Goal: Task Accomplishment & Management: Use online tool/utility

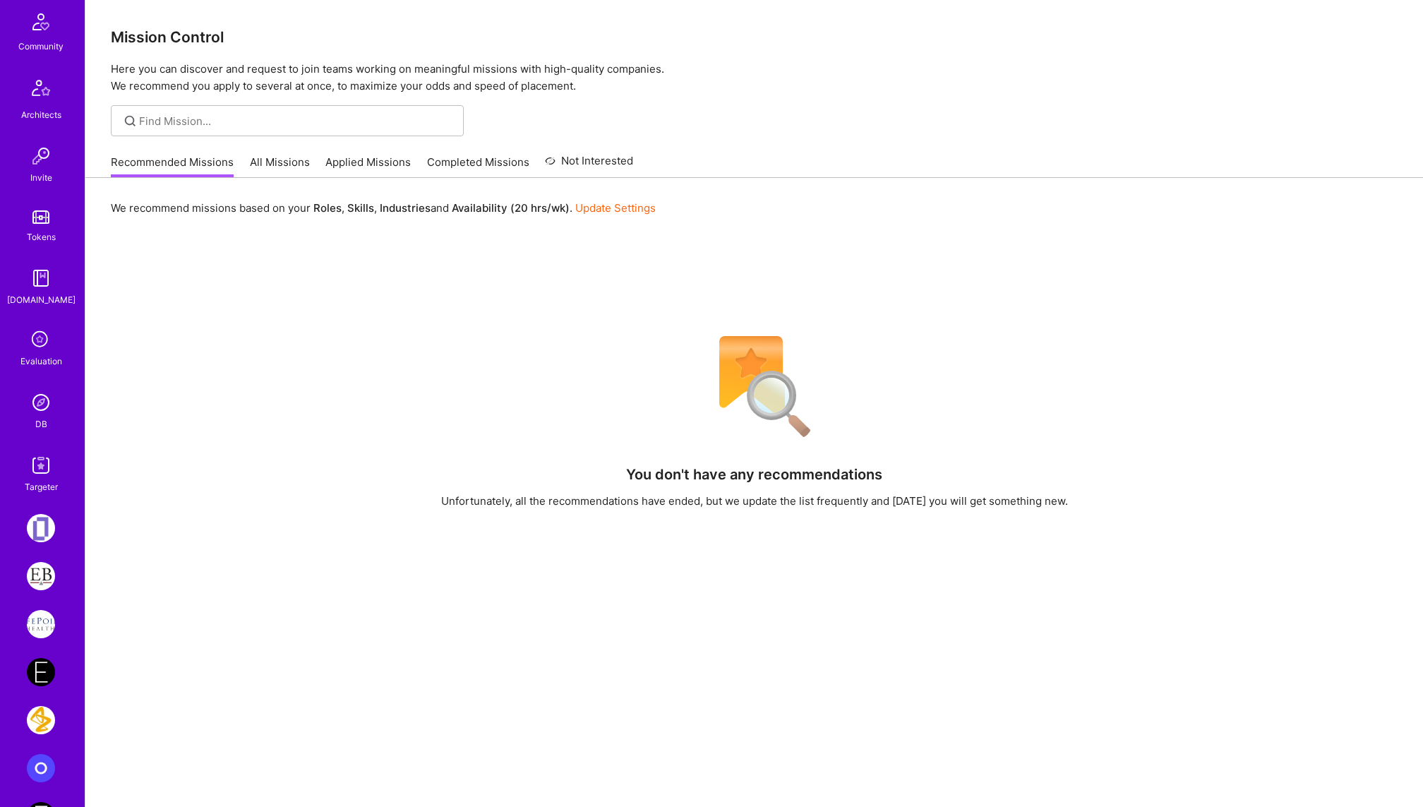
scroll to position [413, 0]
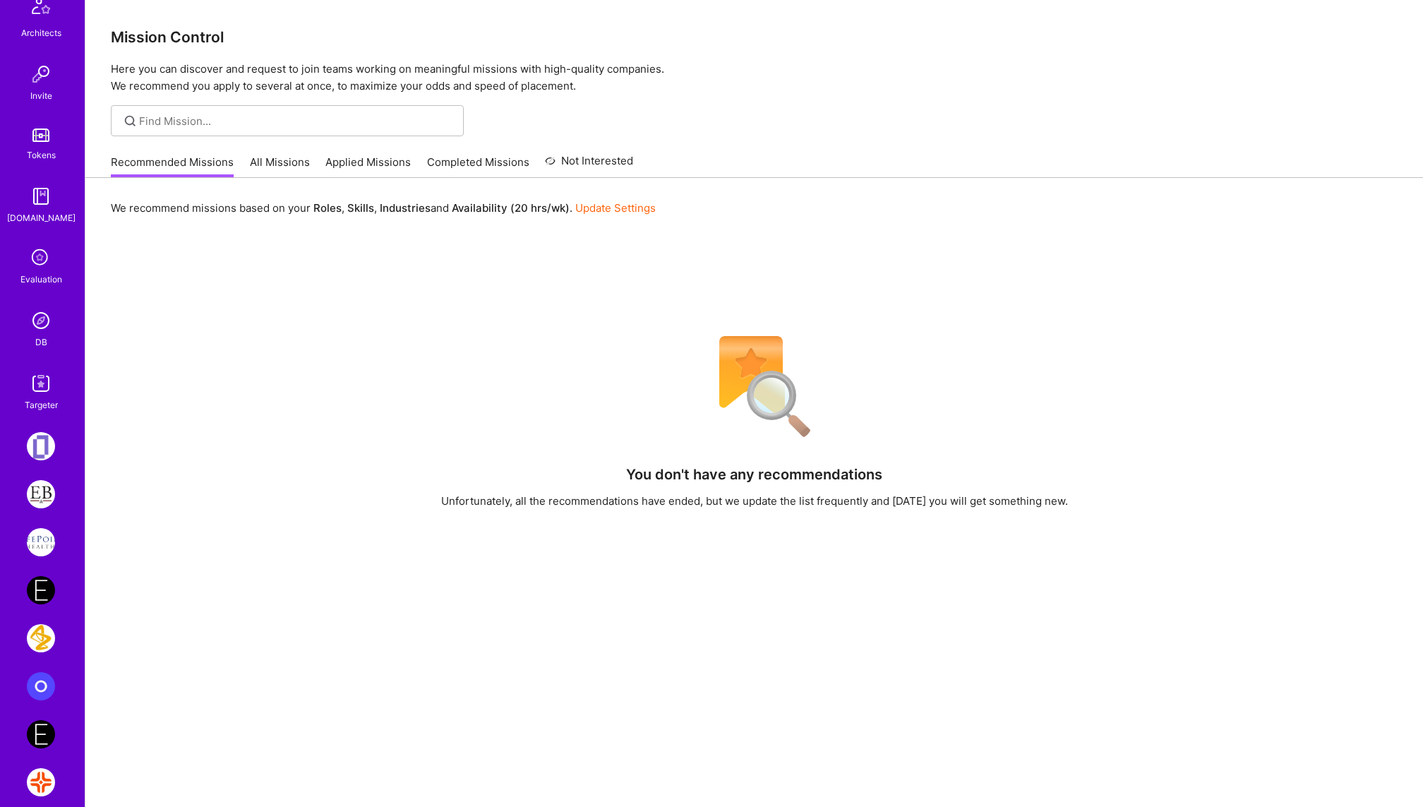
click at [35, 383] on img at bounding box center [41, 383] width 28 height 28
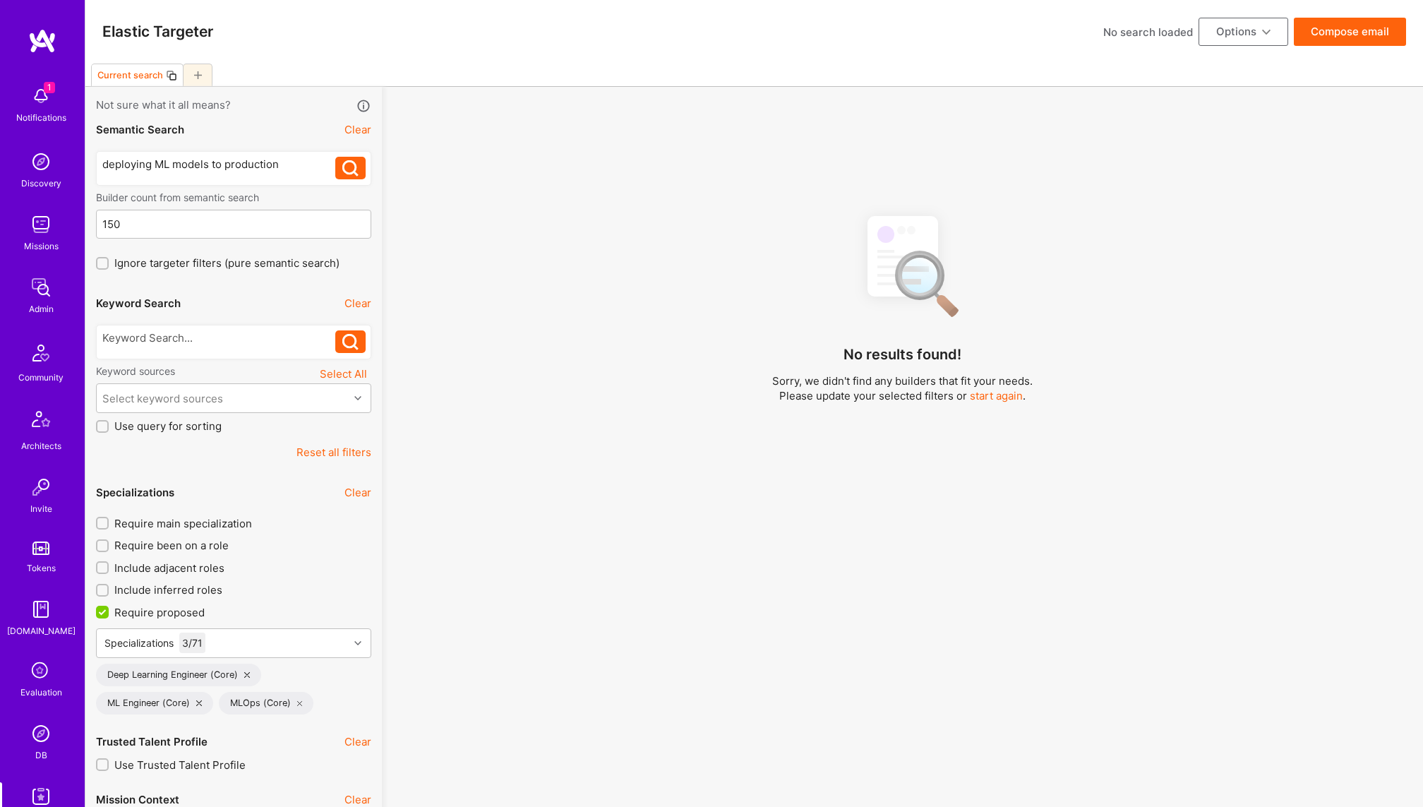
click at [198, 159] on div "deploying ML models to production" at bounding box center [219, 164] width 234 height 15
click at [195, 72] on icon at bounding box center [198, 75] width 8 height 8
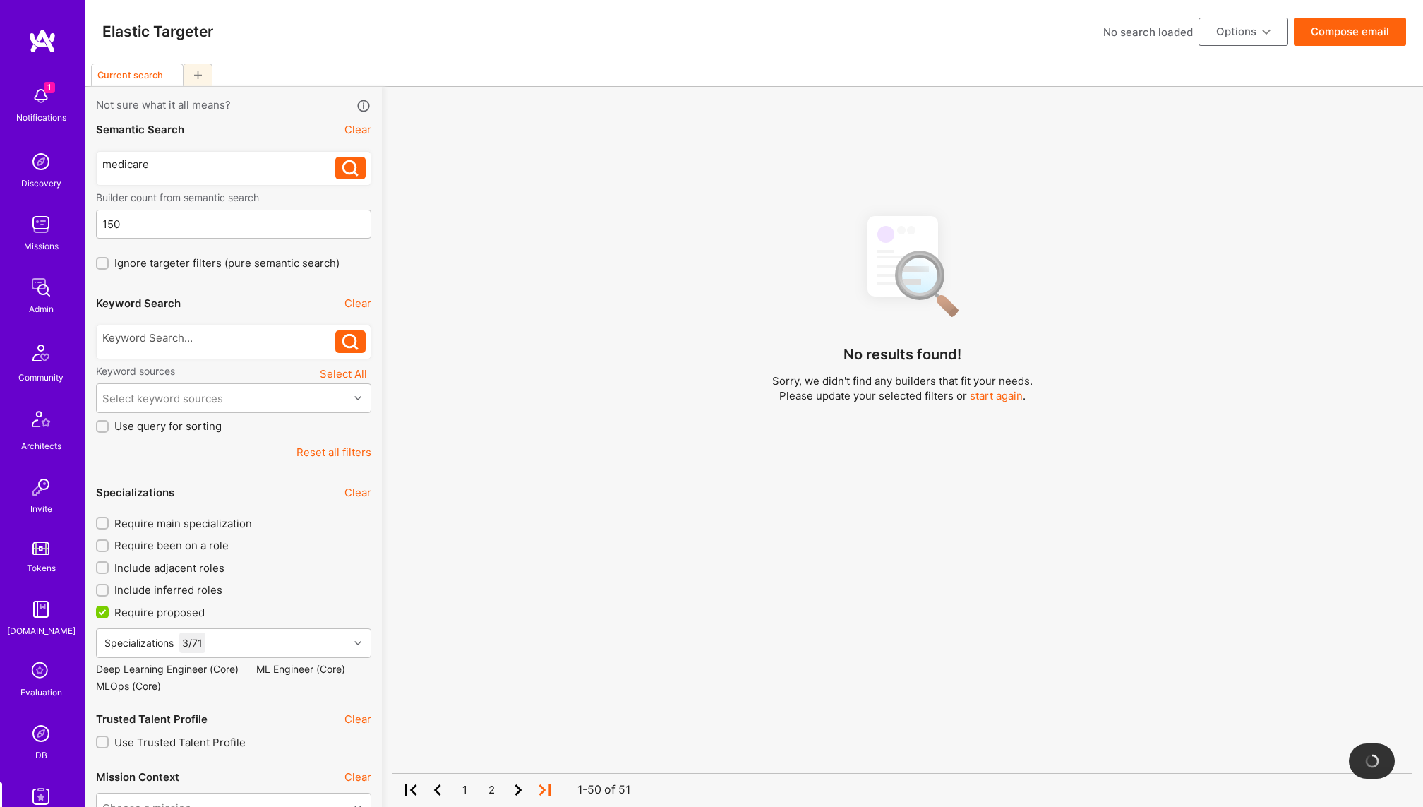
checkbox input "false"
type input "0"
checkbox input "false"
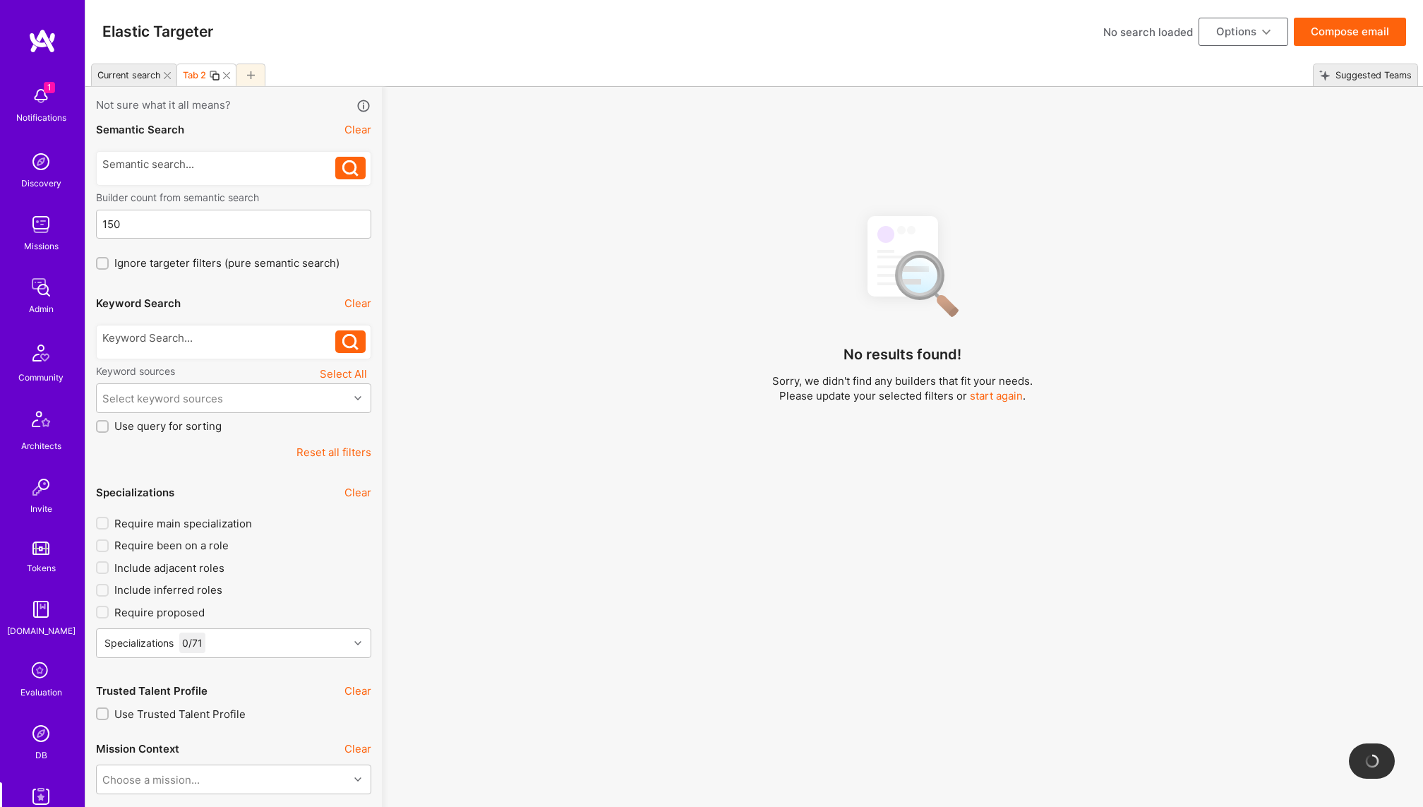
click at [165, 78] on div "Current search" at bounding box center [134, 75] width 86 height 23
click at [164, 73] on icon at bounding box center [167, 75] width 7 height 7
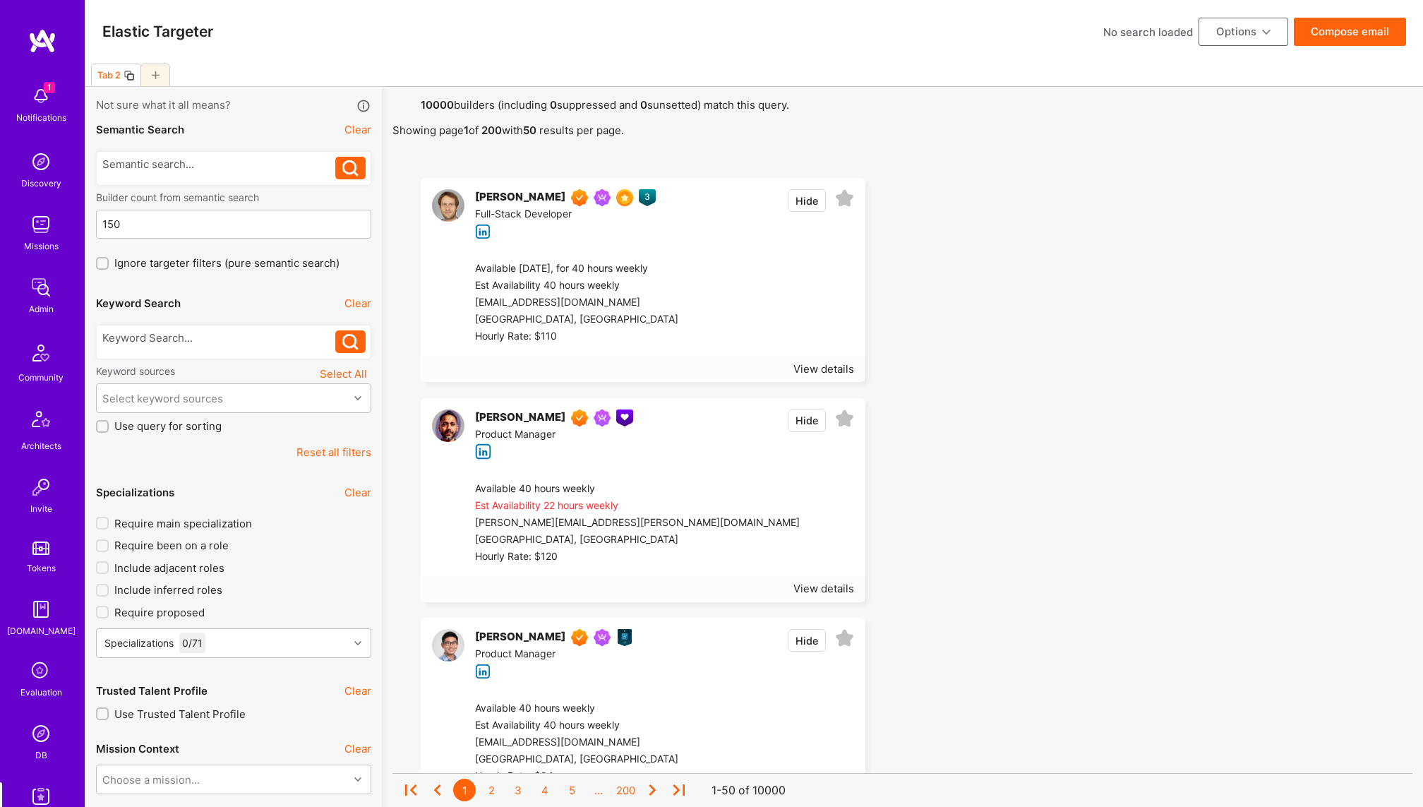
click at [338, 134] on div "Semantic Search Clear" at bounding box center [233, 130] width 275 height 32
click at [352, 131] on button "Clear" at bounding box center [358, 129] width 27 height 15
click at [197, 167] on div at bounding box center [219, 164] width 234 height 15
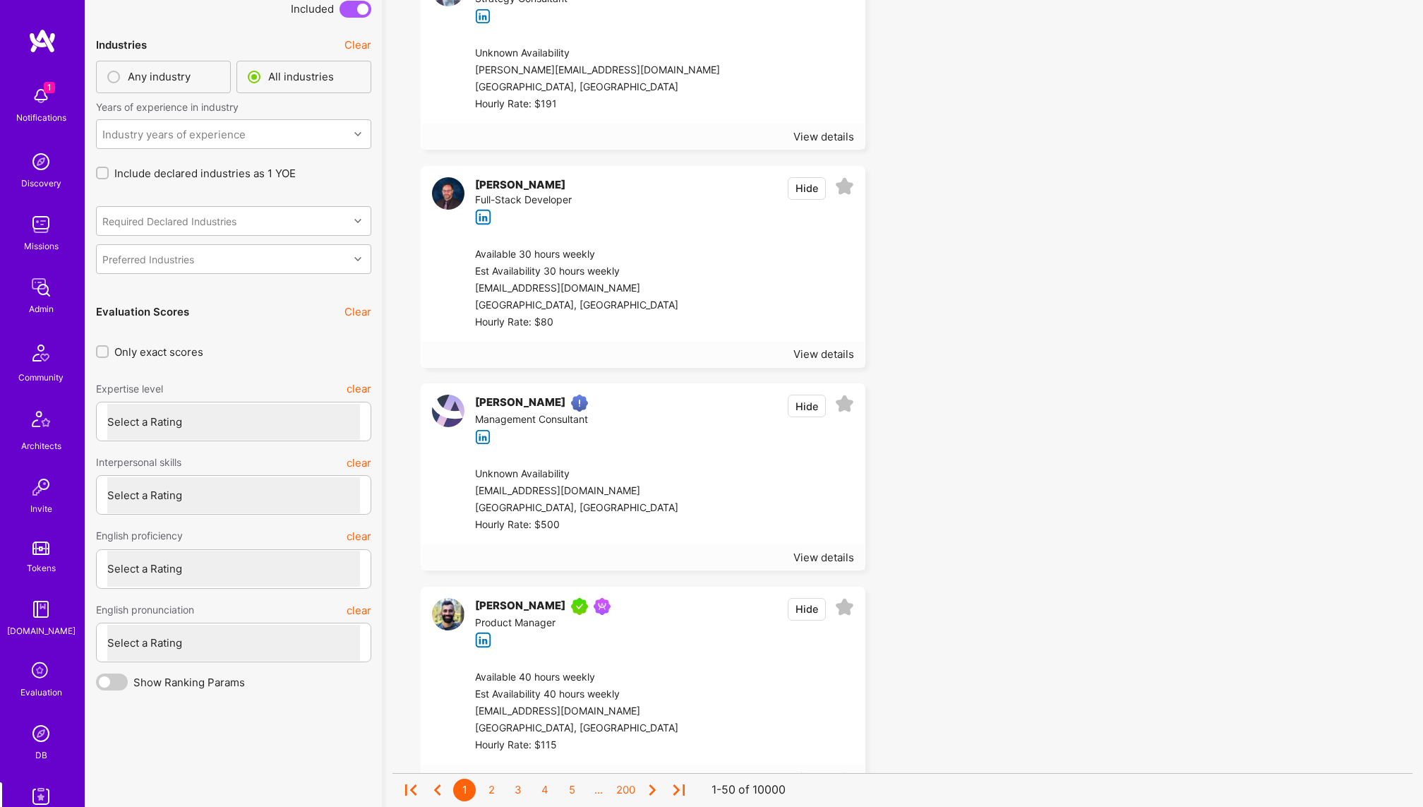
scroll to position [3477, 0]
